Goal: Transaction & Acquisition: Purchase product/service

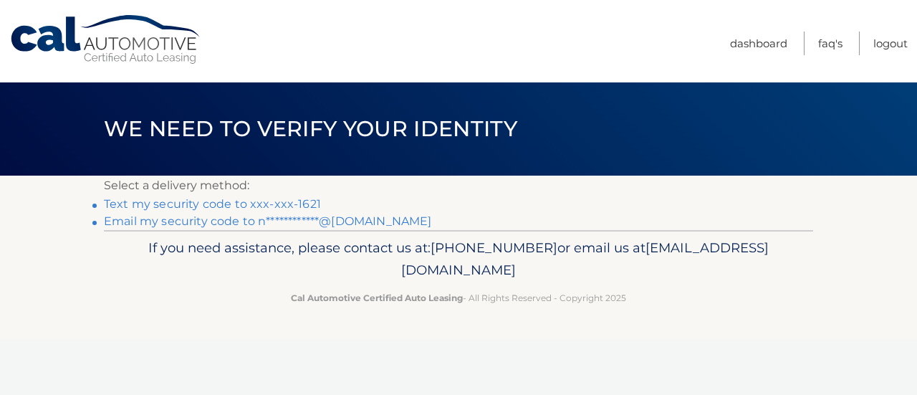
click at [243, 196] on li "Text my security code to xxx-xxx-1621" at bounding box center [458, 204] width 709 height 17
click at [244, 205] on link "Text my security code to xxx-xxx-1621" at bounding box center [212, 204] width 217 height 14
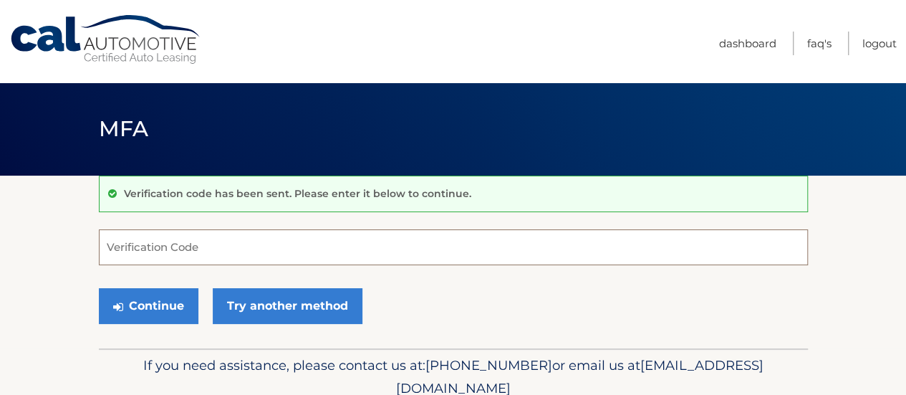
click at [258, 249] on input "Verification Code" at bounding box center [453, 247] width 709 height 36
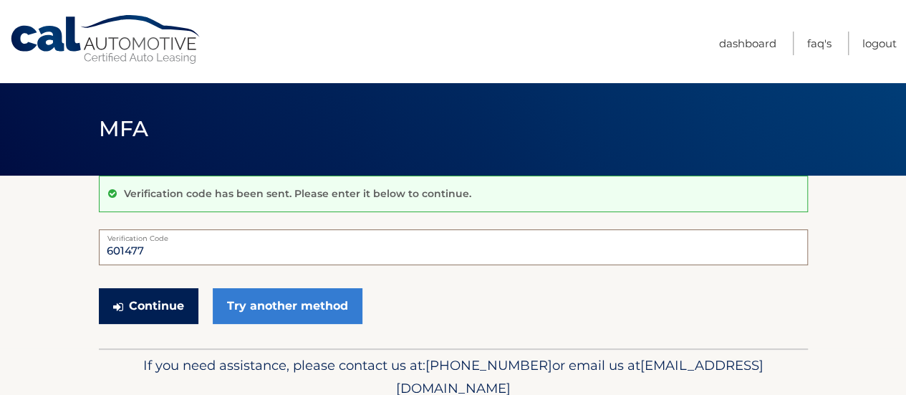
type input "601477"
click at [141, 294] on button "Continue" at bounding box center [149, 306] width 100 height 36
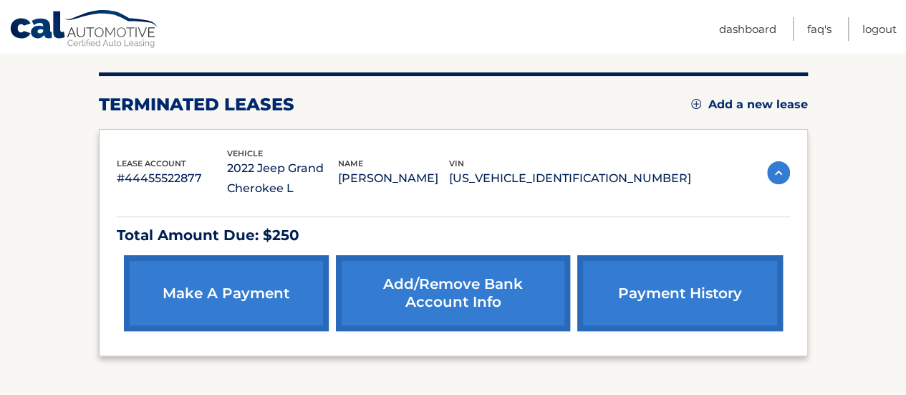
scroll to position [215, 0]
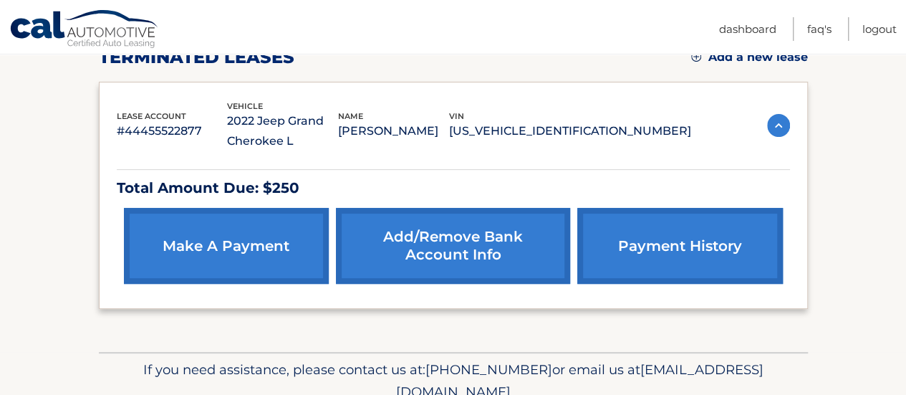
click at [178, 253] on link "make a payment" at bounding box center [226, 246] width 205 height 76
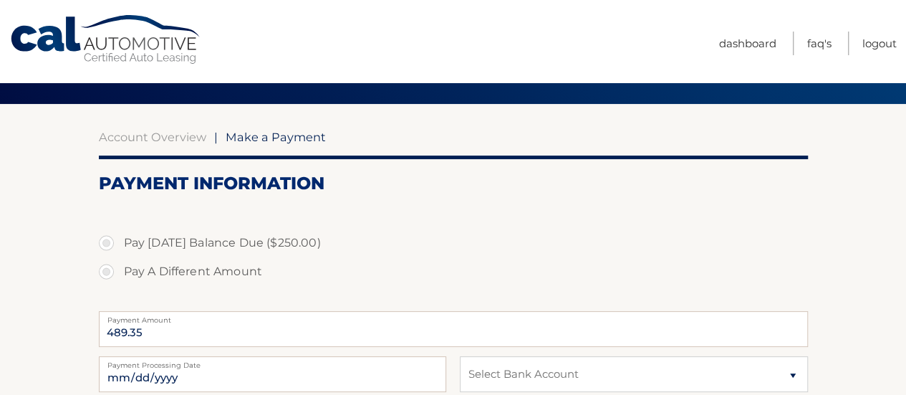
scroll to position [143, 0]
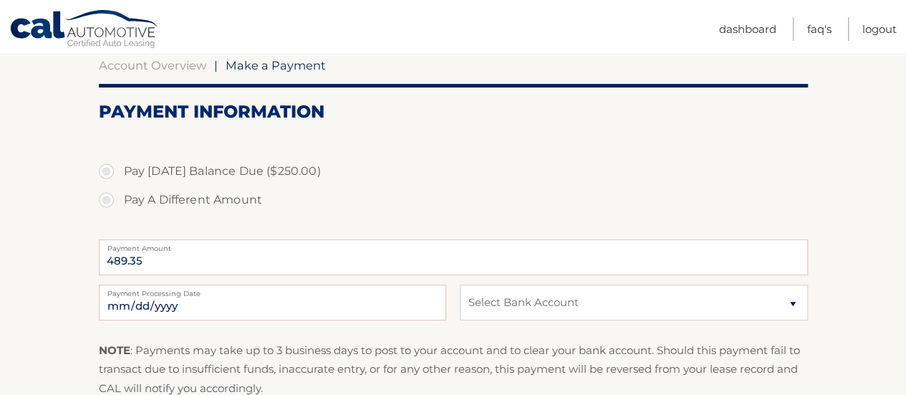
click at [164, 174] on label "Pay [DATE] Balance Due ($250.00)" at bounding box center [453, 171] width 709 height 29
click at [119, 174] on input "Pay [DATE] Balance Due ($250.00)" at bounding box center [112, 168] width 14 height 23
radio input "true"
type input "250.00"
click at [550, 306] on select "Select Bank Account Checking UMB, NA *****5656 Checking JPMORGAN CHASE BANK, NA…" at bounding box center [633, 302] width 347 height 36
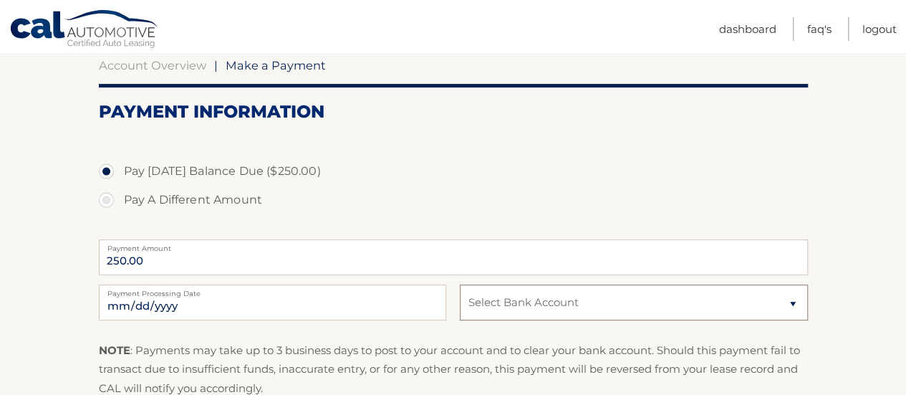
select select "N2ViMmQxZGUtZmU0ZS00YTE1LWEwMjQtYmY3ZTgxMmU4OGVh"
click at [460, 284] on select "Select Bank Account Checking UMB, NA *****5656 Checking JPMORGAN CHASE BANK, NA…" at bounding box center [633, 302] width 347 height 36
click at [876, 326] on section "Account Overview | Make a Payment Payment Information Pay Today's Balance Due (…" at bounding box center [453, 261] width 906 height 458
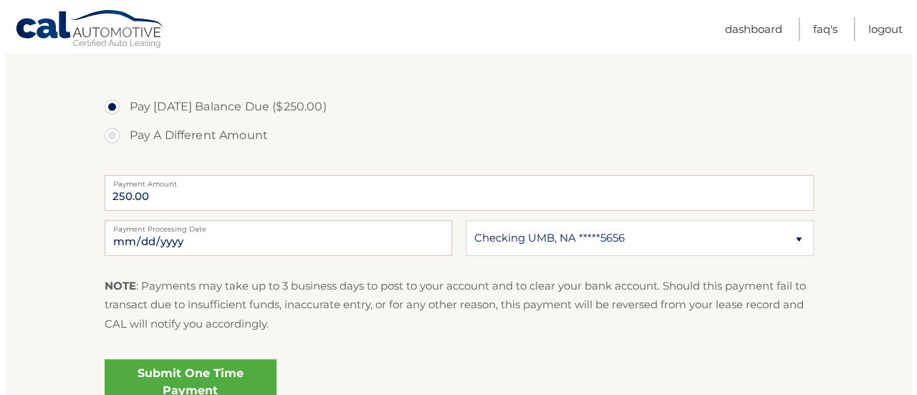
scroll to position [203, 0]
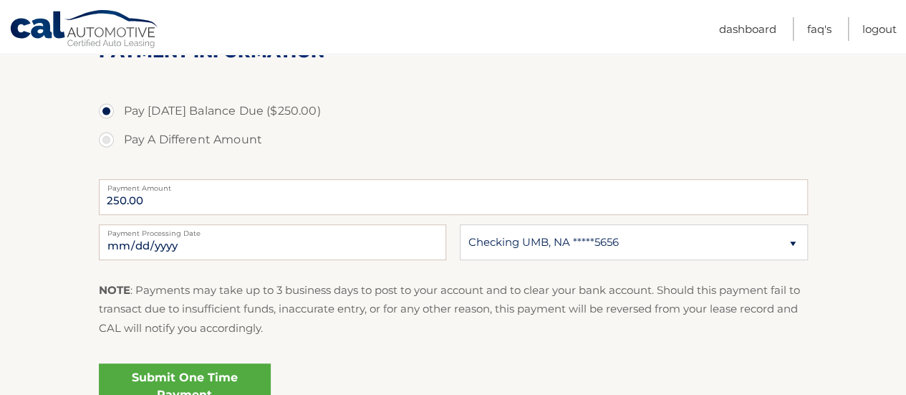
click at [233, 373] on link "Submit One Time Payment" at bounding box center [185, 386] width 172 height 46
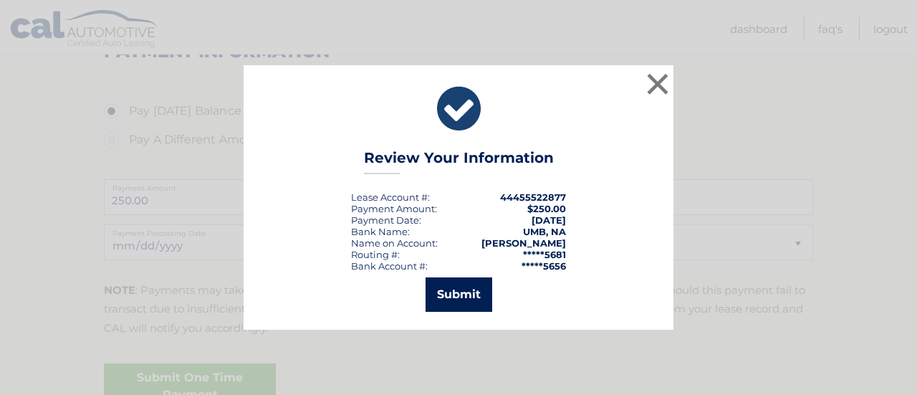
click at [453, 295] on button "Submit" at bounding box center [458, 294] width 67 height 34
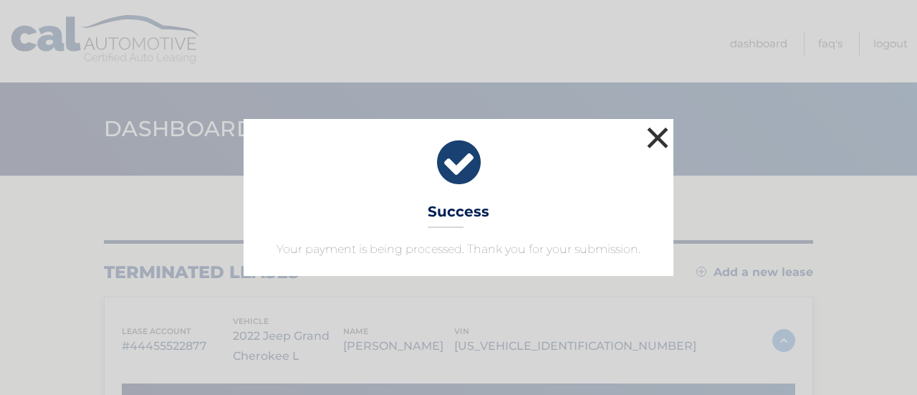
click at [666, 125] on button "×" at bounding box center [657, 137] width 29 height 29
